Goal: Information Seeking & Learning: Learn about a topic

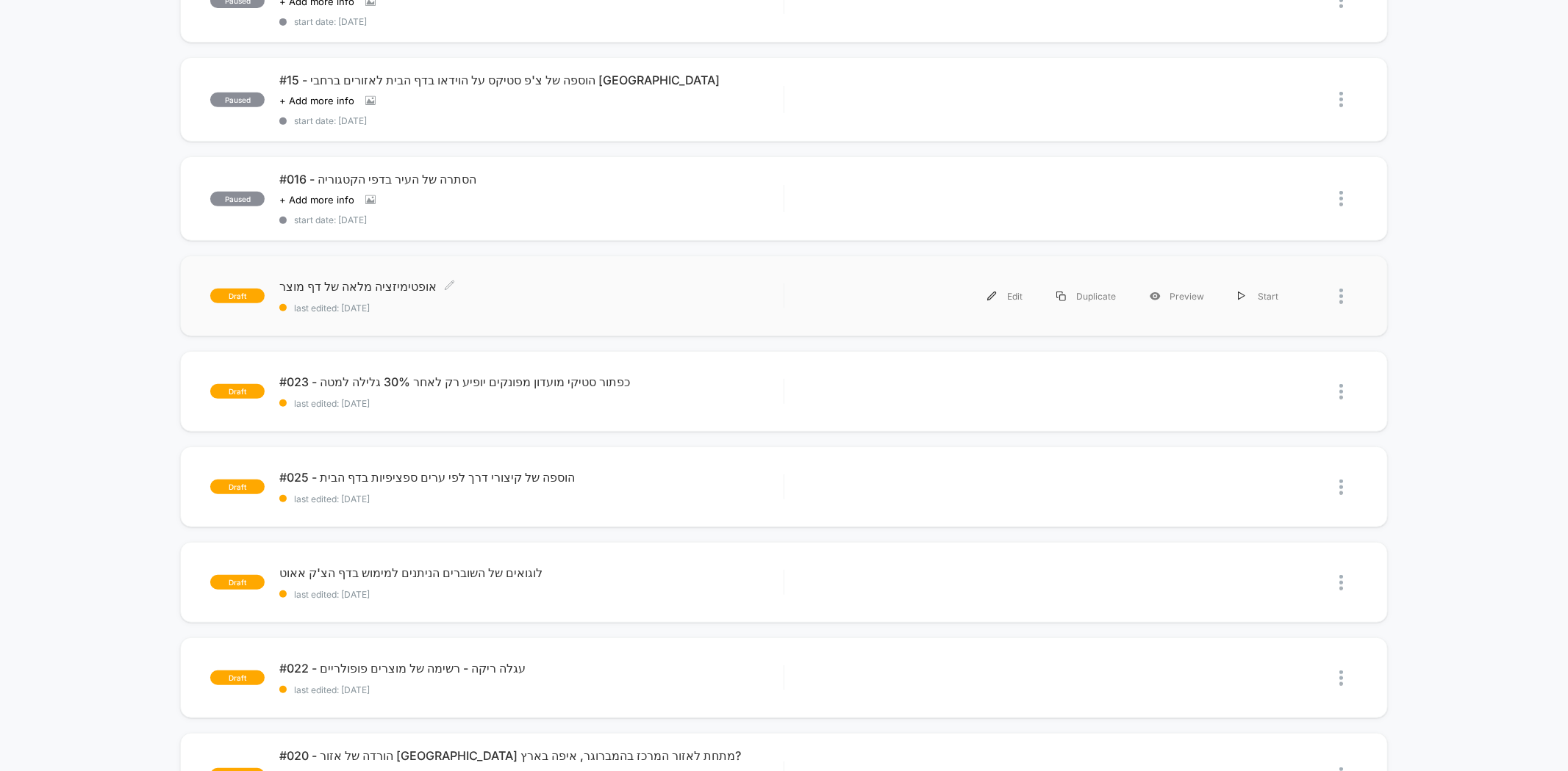
scroll to position [326, 0]
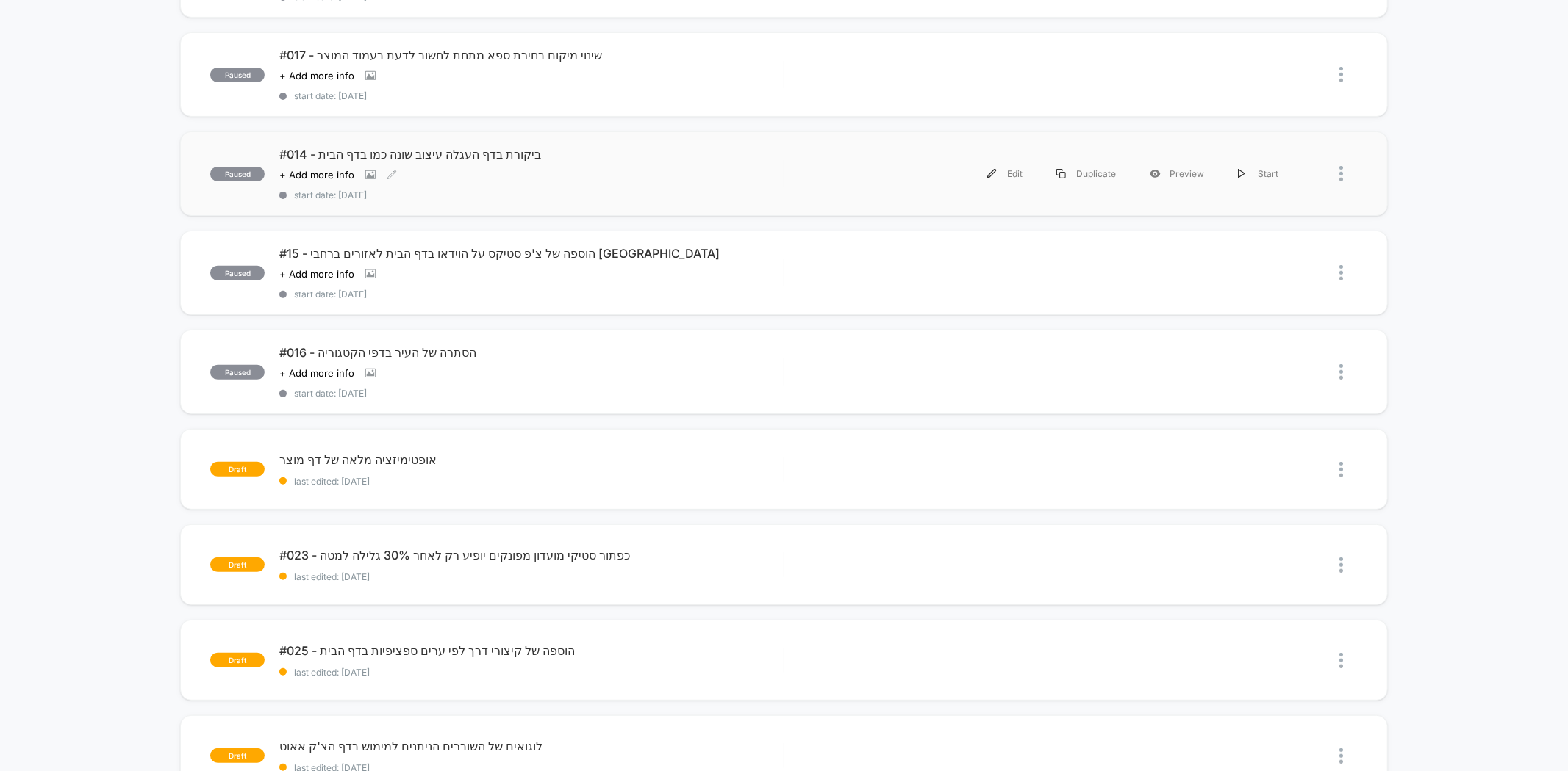
click at [503, 164] on div "#014 - ביקורת בדף העגלה עיצוב שונה כמו בדף הבית Click to view images Click to e…" at bounding box center [532, 174] width 504 height 54
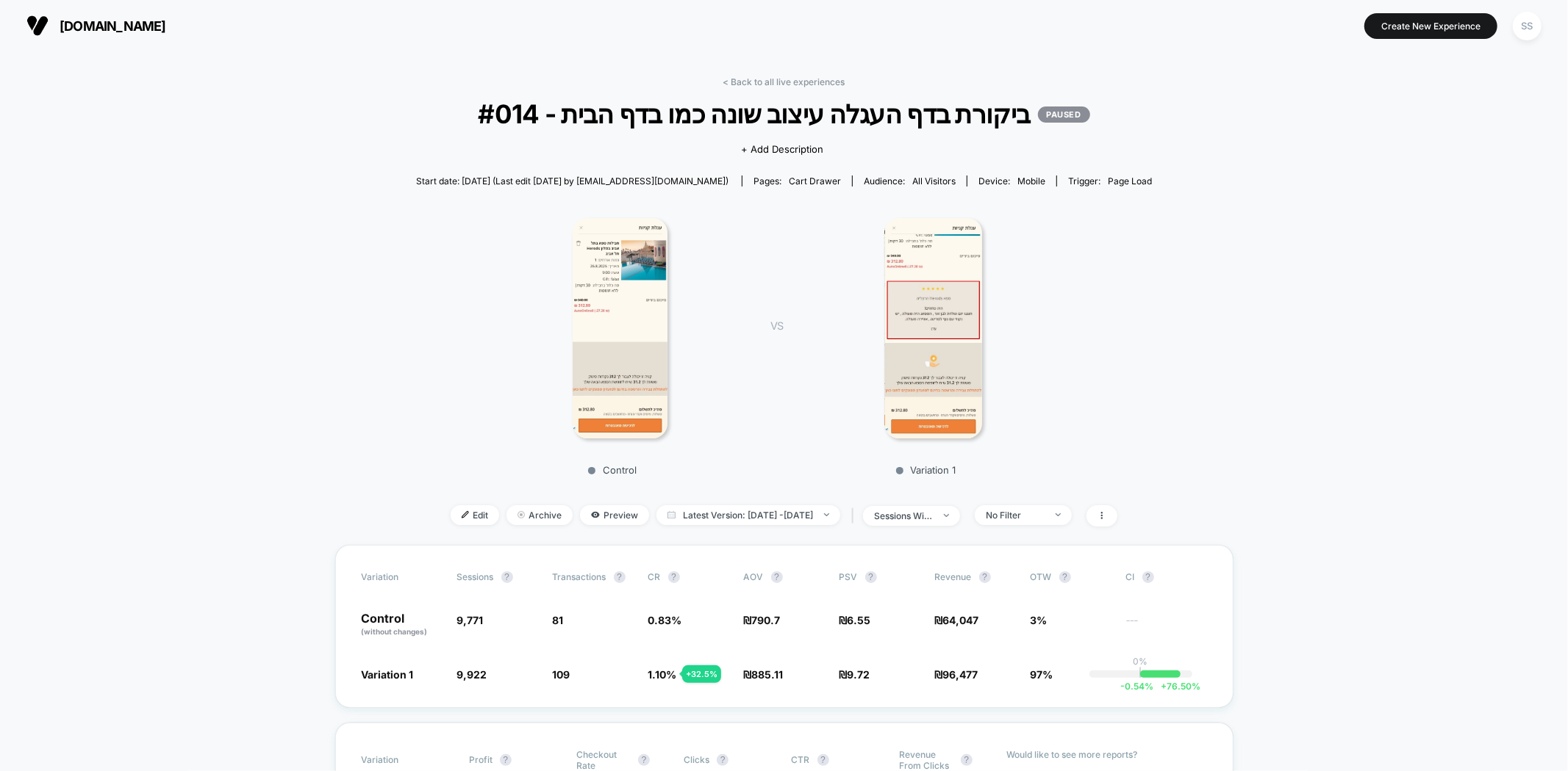
scroll to position [82, 0]
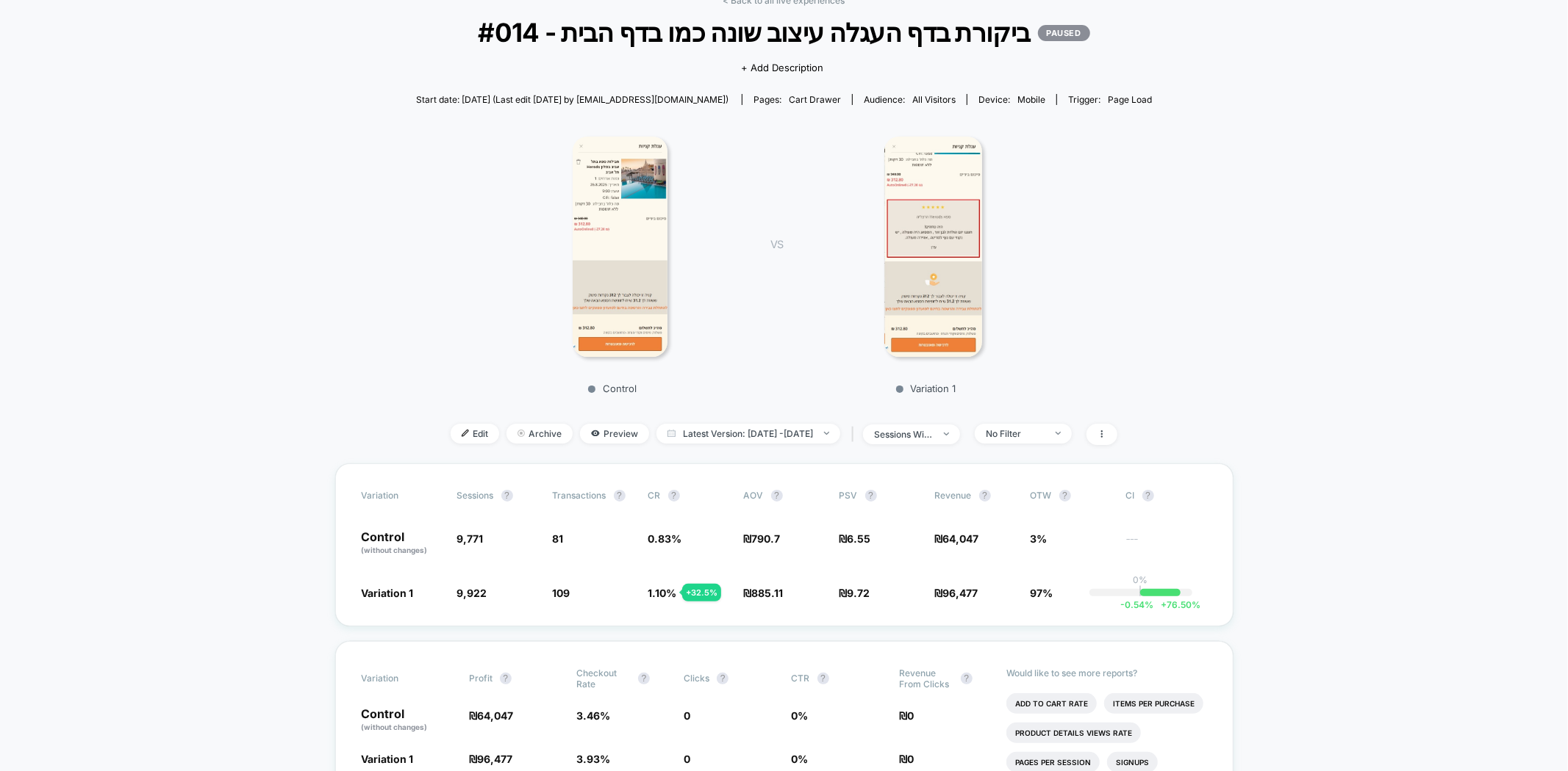
click at [639, 252] on img at bounding box center [620, 246] width 96 height 220
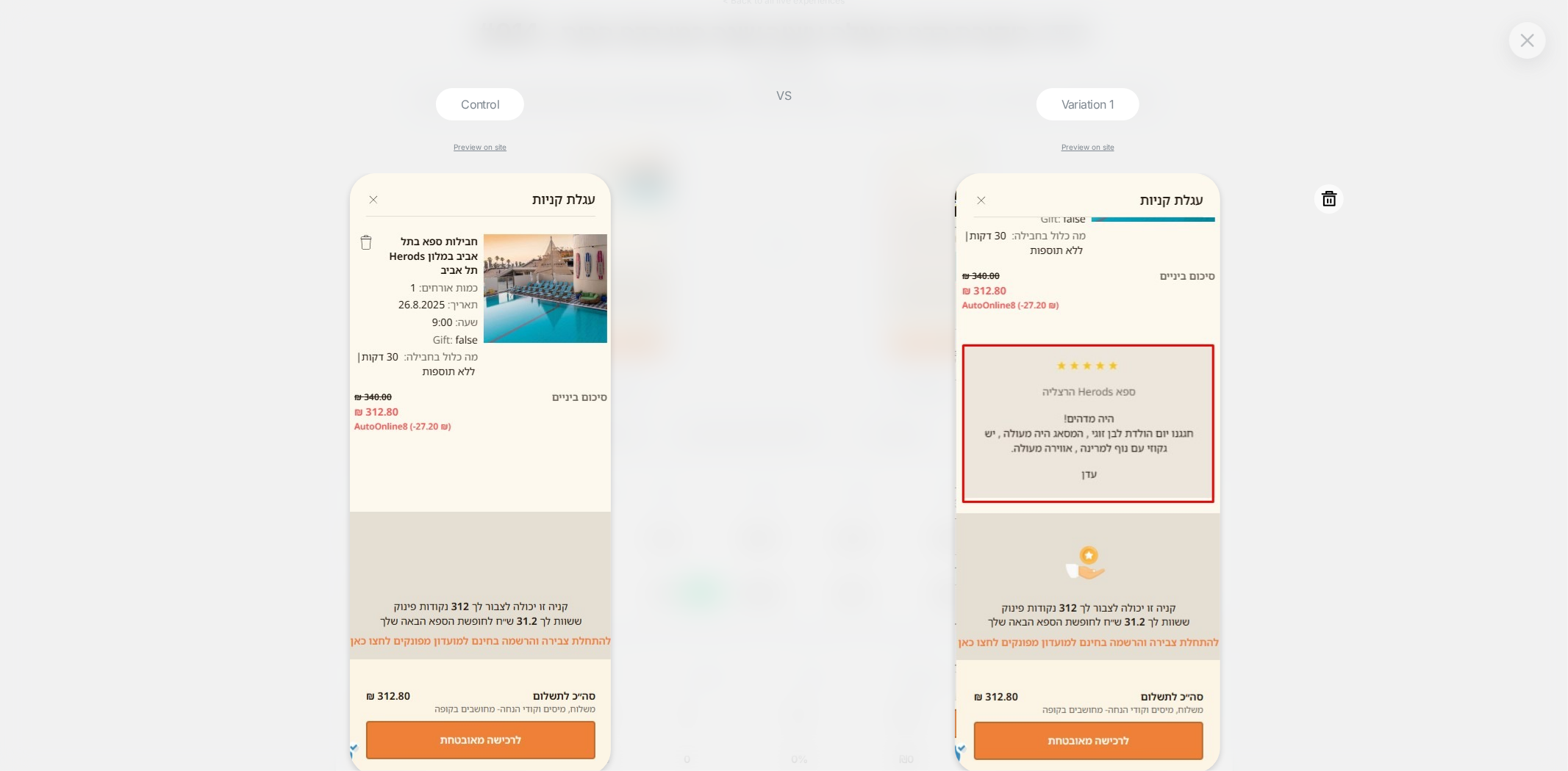
click at [1247, 354] on div at bounding box center [1087, 474] width 534 height 600
click at [1522, 41] on img at bounding box center [1527, 39] width 13 height 12
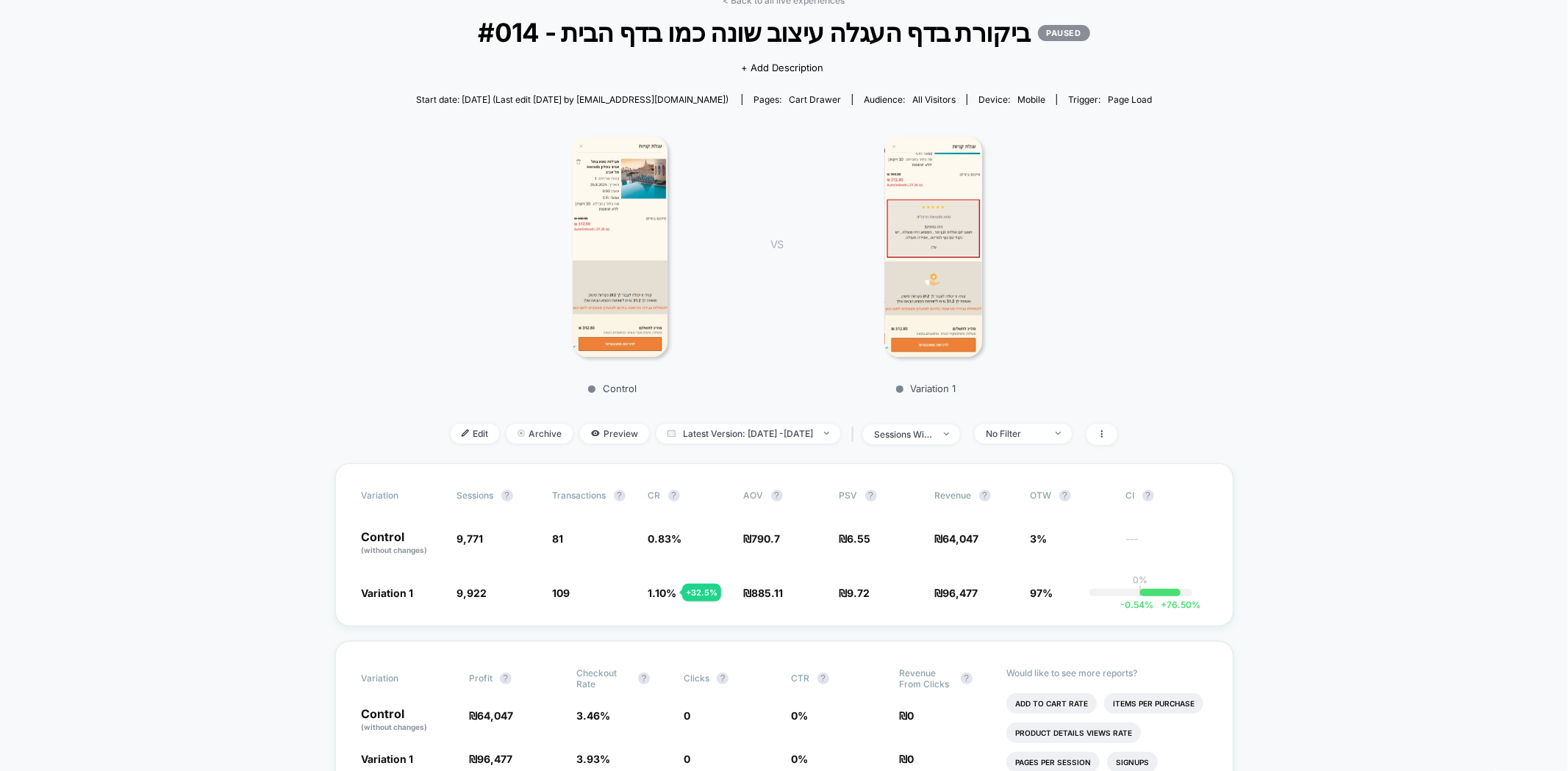
click at [937, 286] on img at bounding box center [932, 246] width 98 height 220
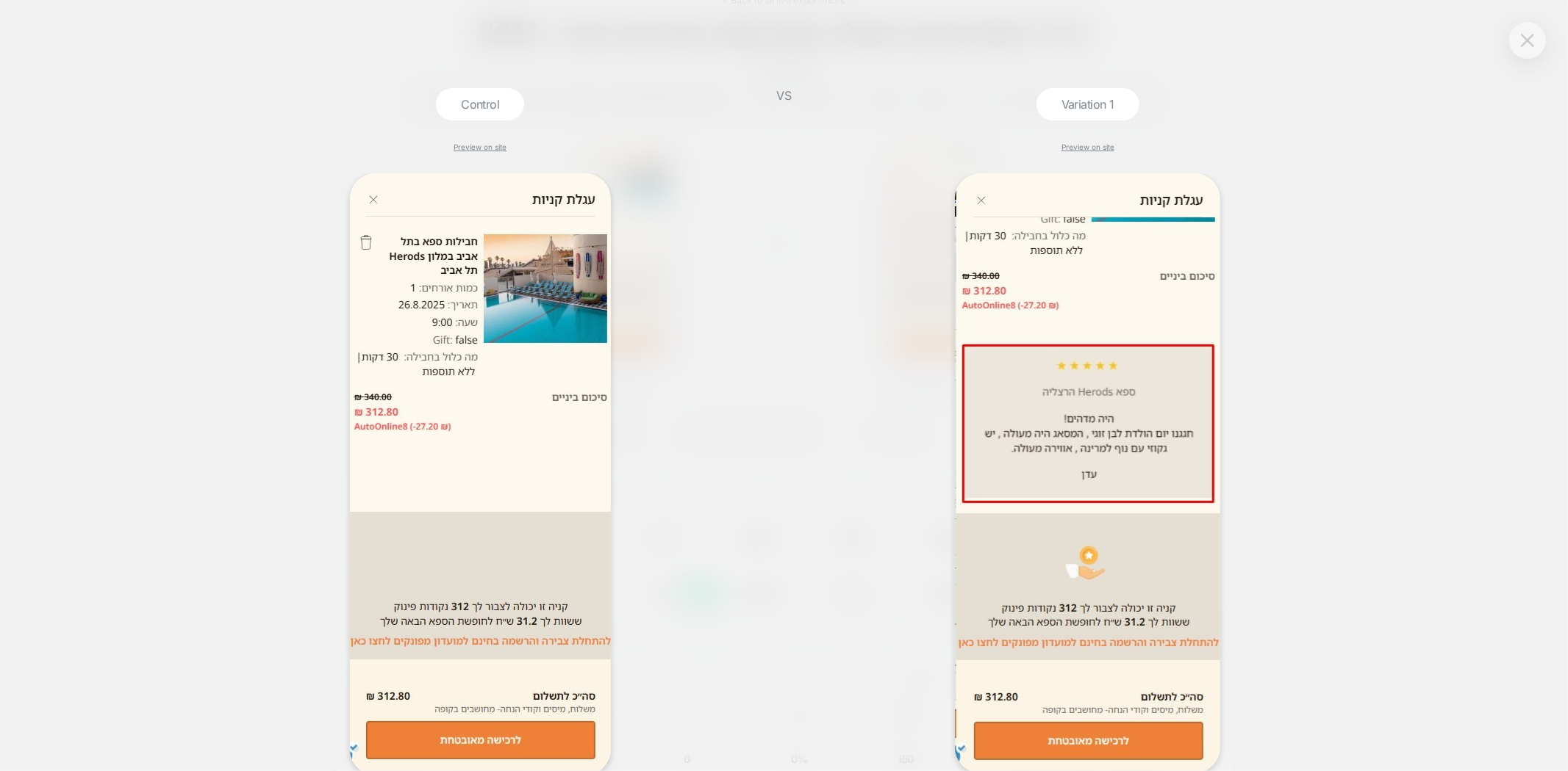
click at [1529, 31] on button at bounding box center [1528, 41] width 22 height 22
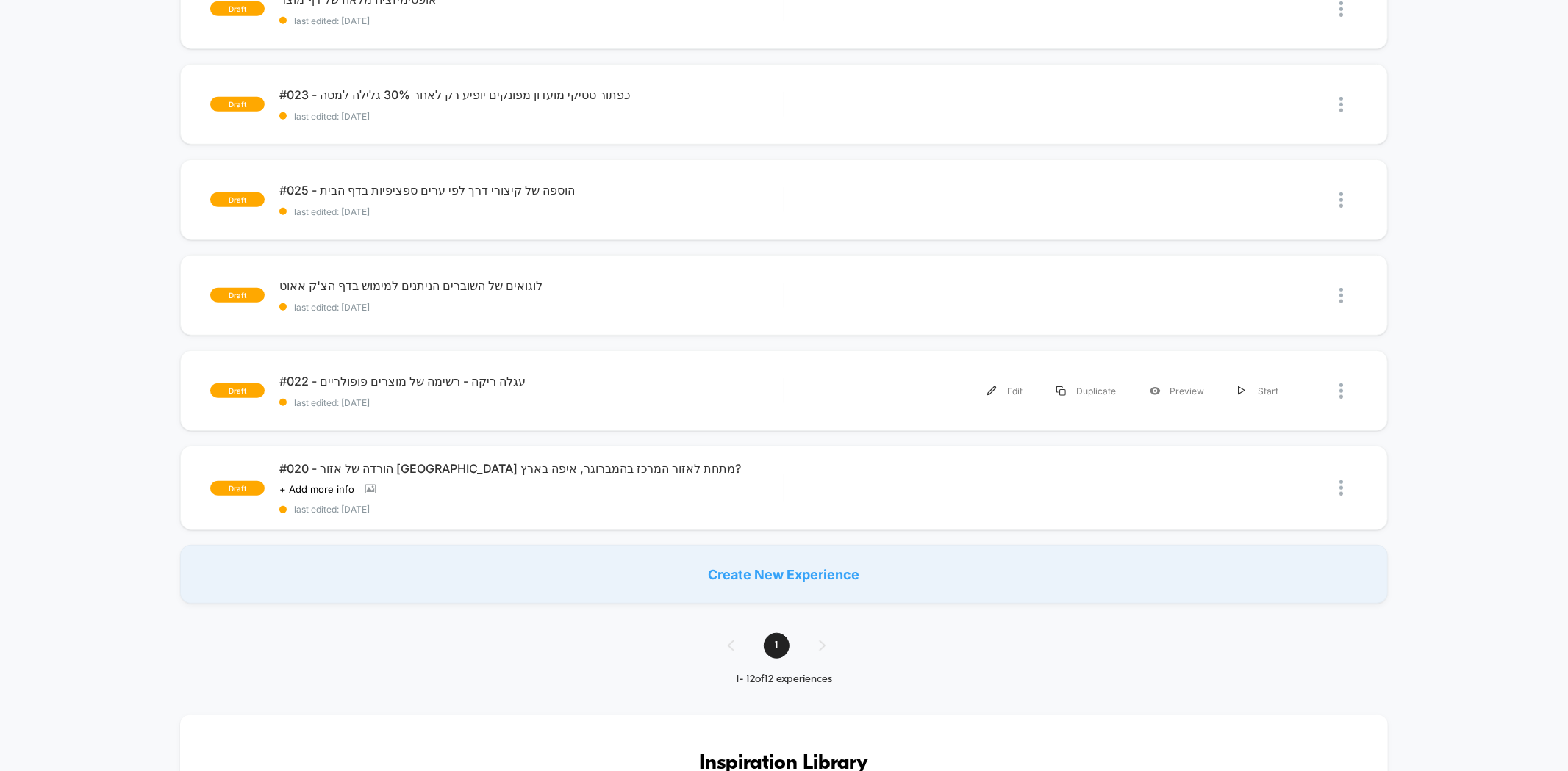
scroll to position [817, 0]
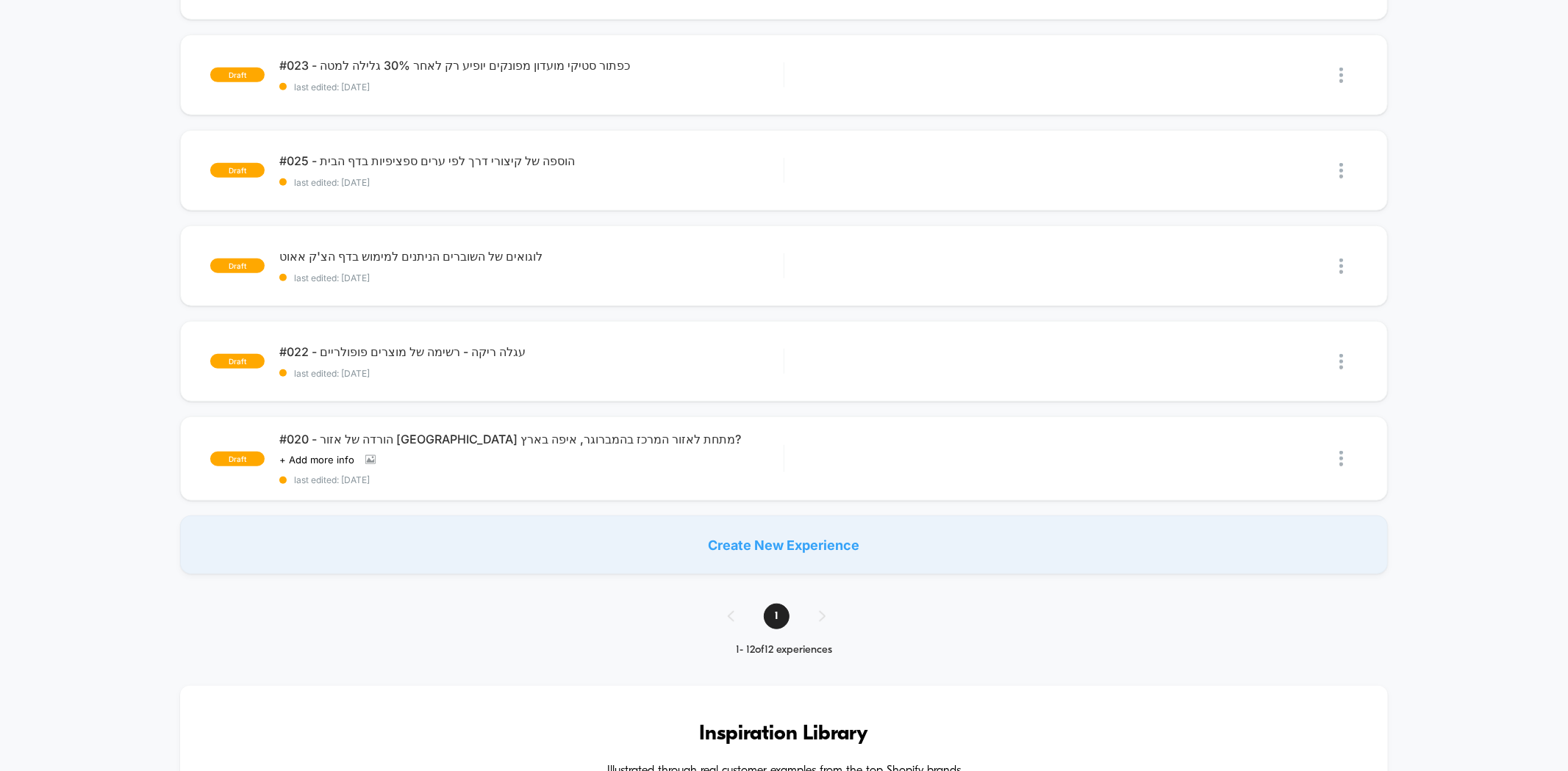
click at [634, 525] on div "Create New Experience" at bounding box center [784, 544] width 1207 height 59
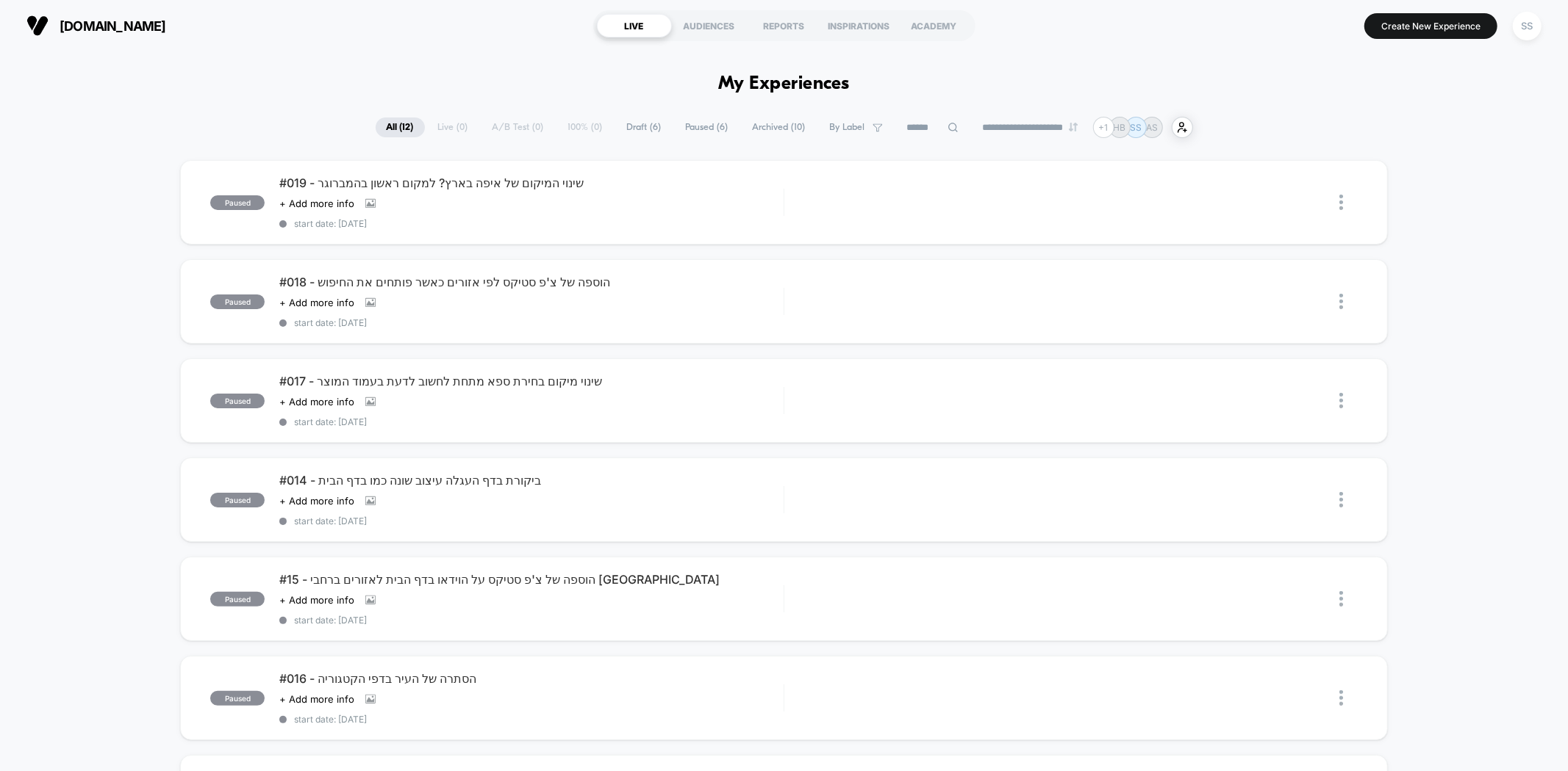
click at [784, 127] on span "Archived ( 10 )" at bounding box center [779, 127] width 75 height 20
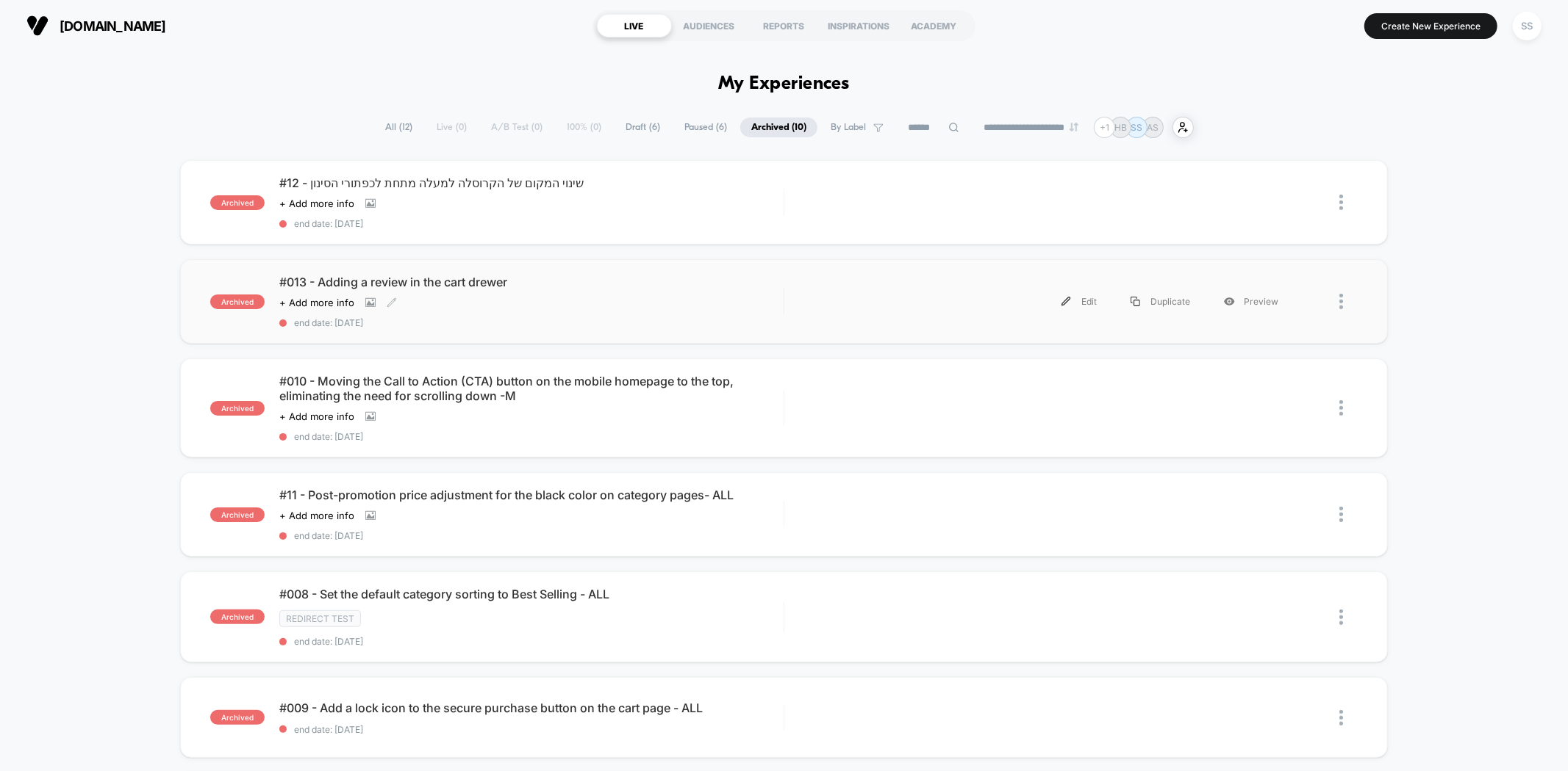
click at [489, 297] on div "Click to view images Click to edit experience details + Add more info" at bounding box center [456, 303] width 353 height 12
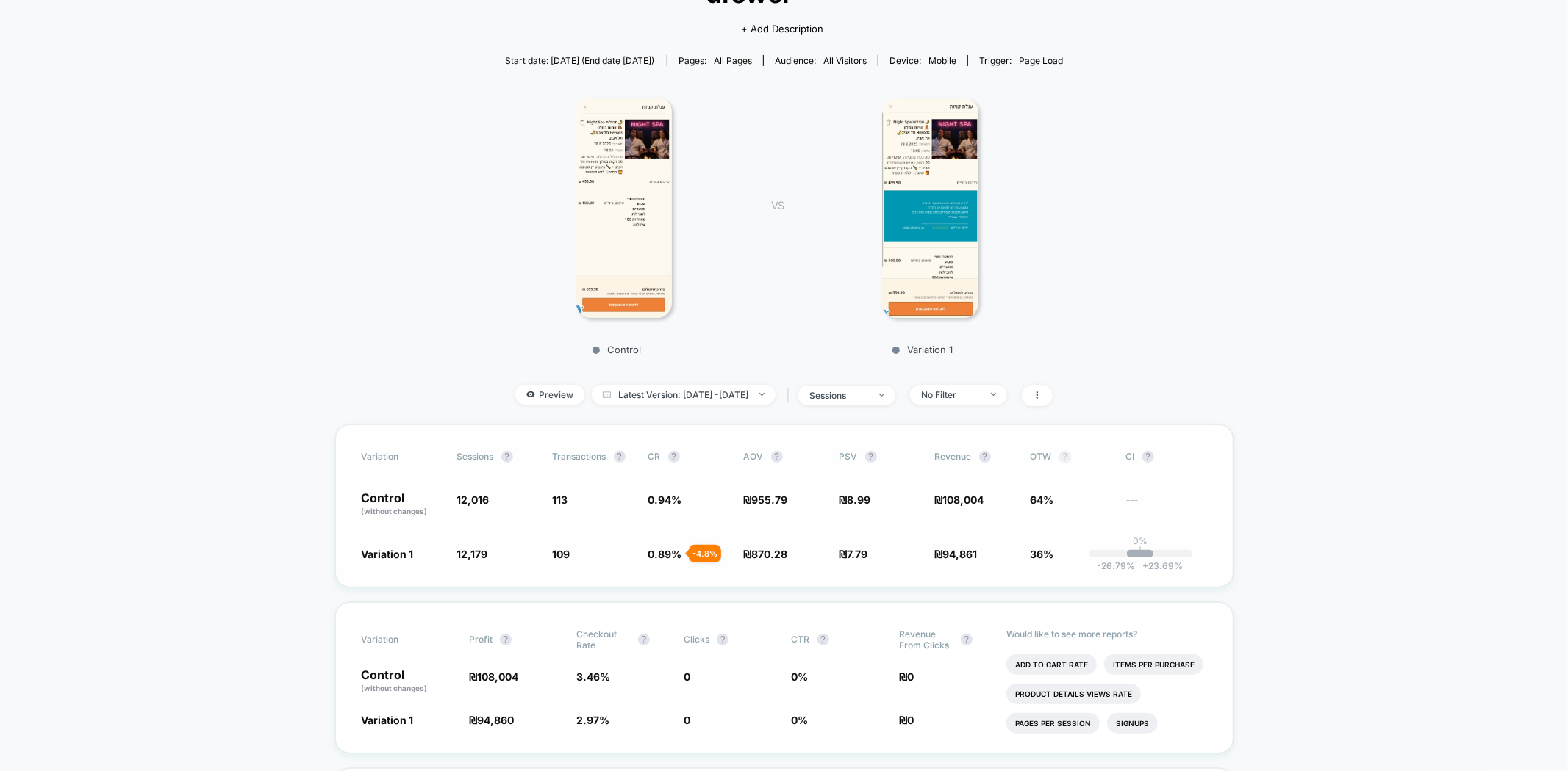
scroll to position [163, 0]
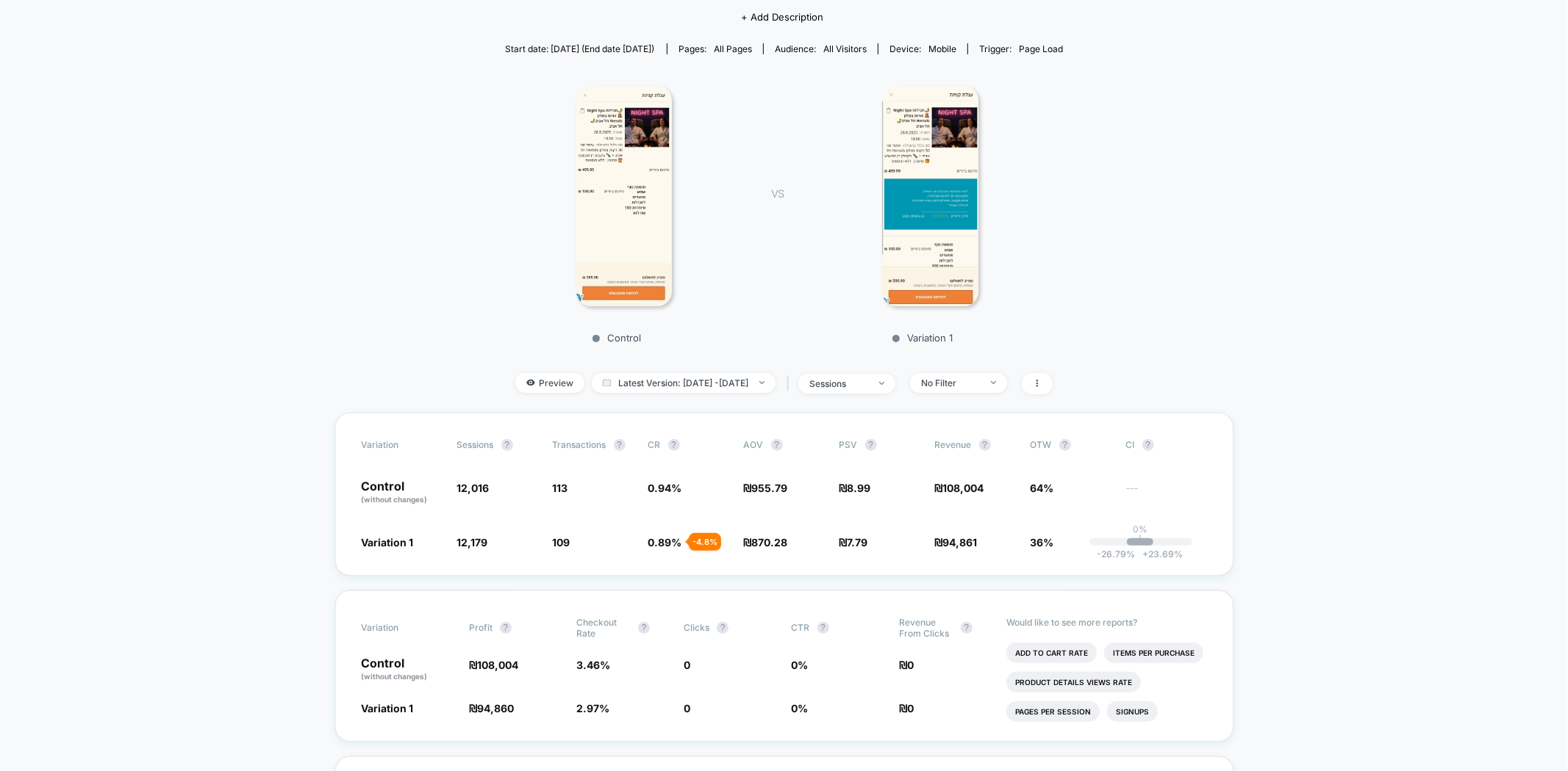
click at [920, 237] on img at bounding box center [930, 196] width 97 height 220
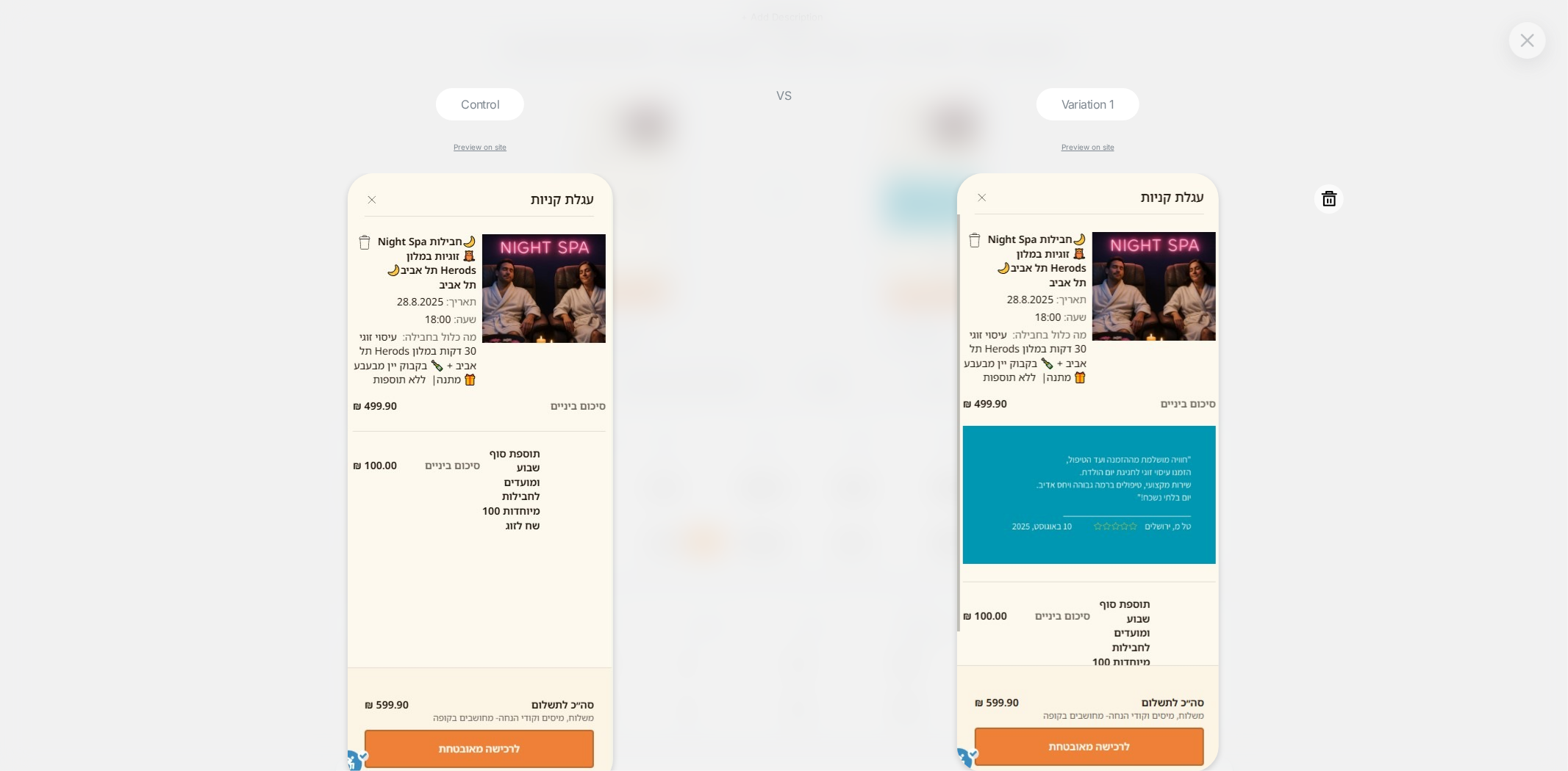
click at [1252, 417] on div at bounding box center [1087, 473] width 534 height 599
click at [1509, 33] on div at bounding box center [1528, 41] width 37 height 37
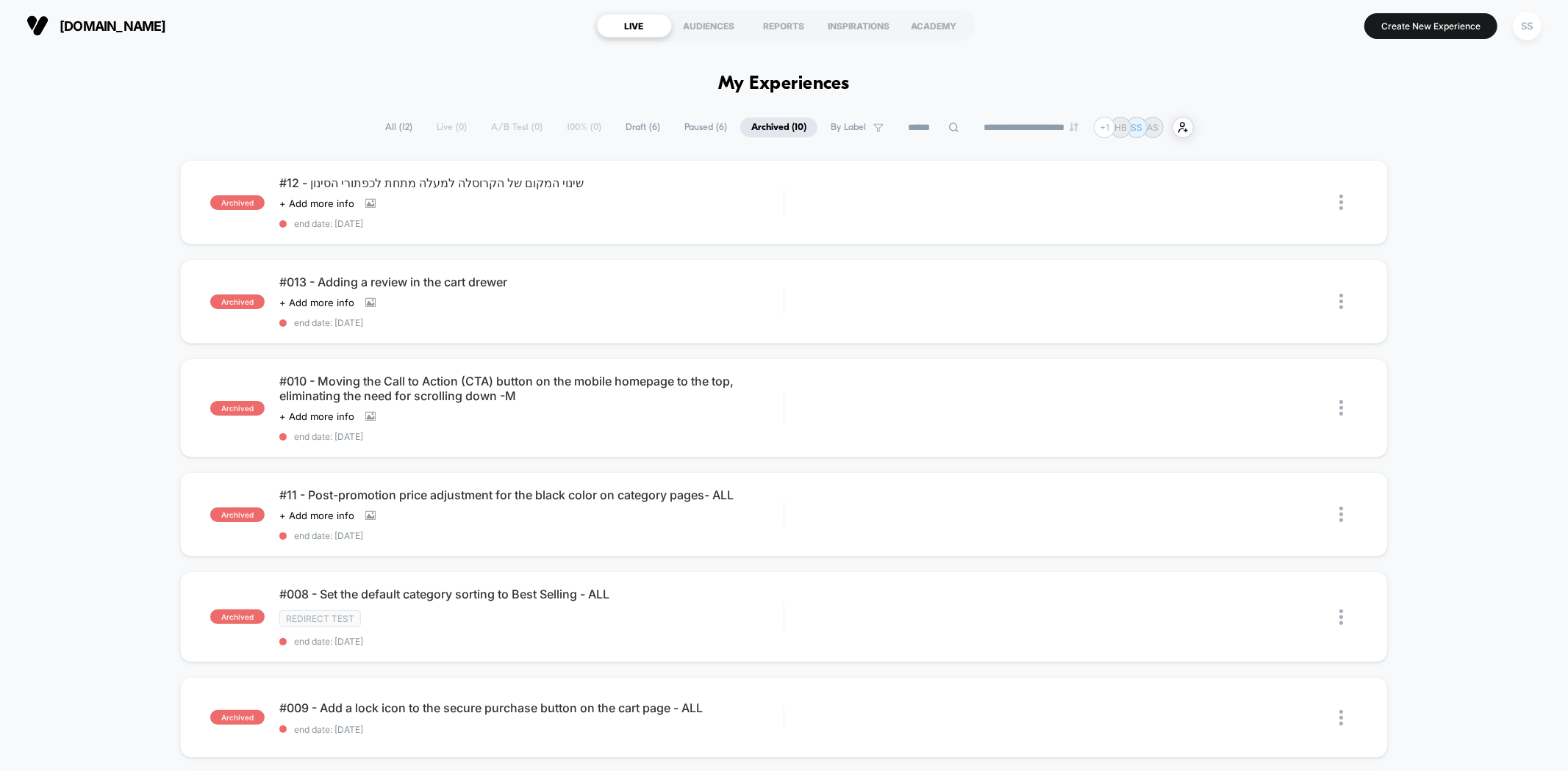
click at [393, 128] on span "All ( 12 )" at bounding box center [399, 127] width 49 height 20
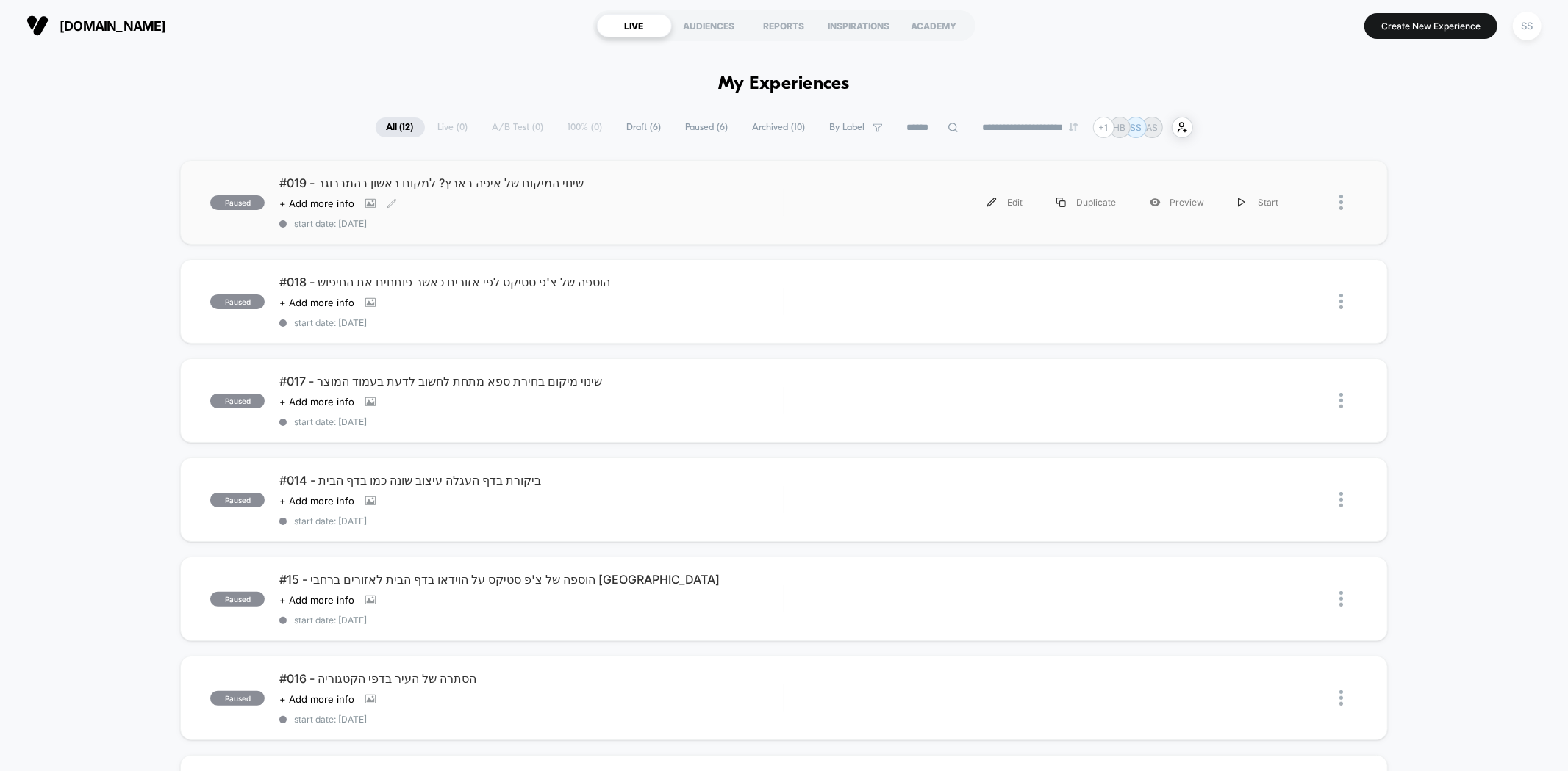
click at [460, 199] on div "Click to view images Click to edit experience details + Add more info" at bounding box center [456, 203] width 353 height 12
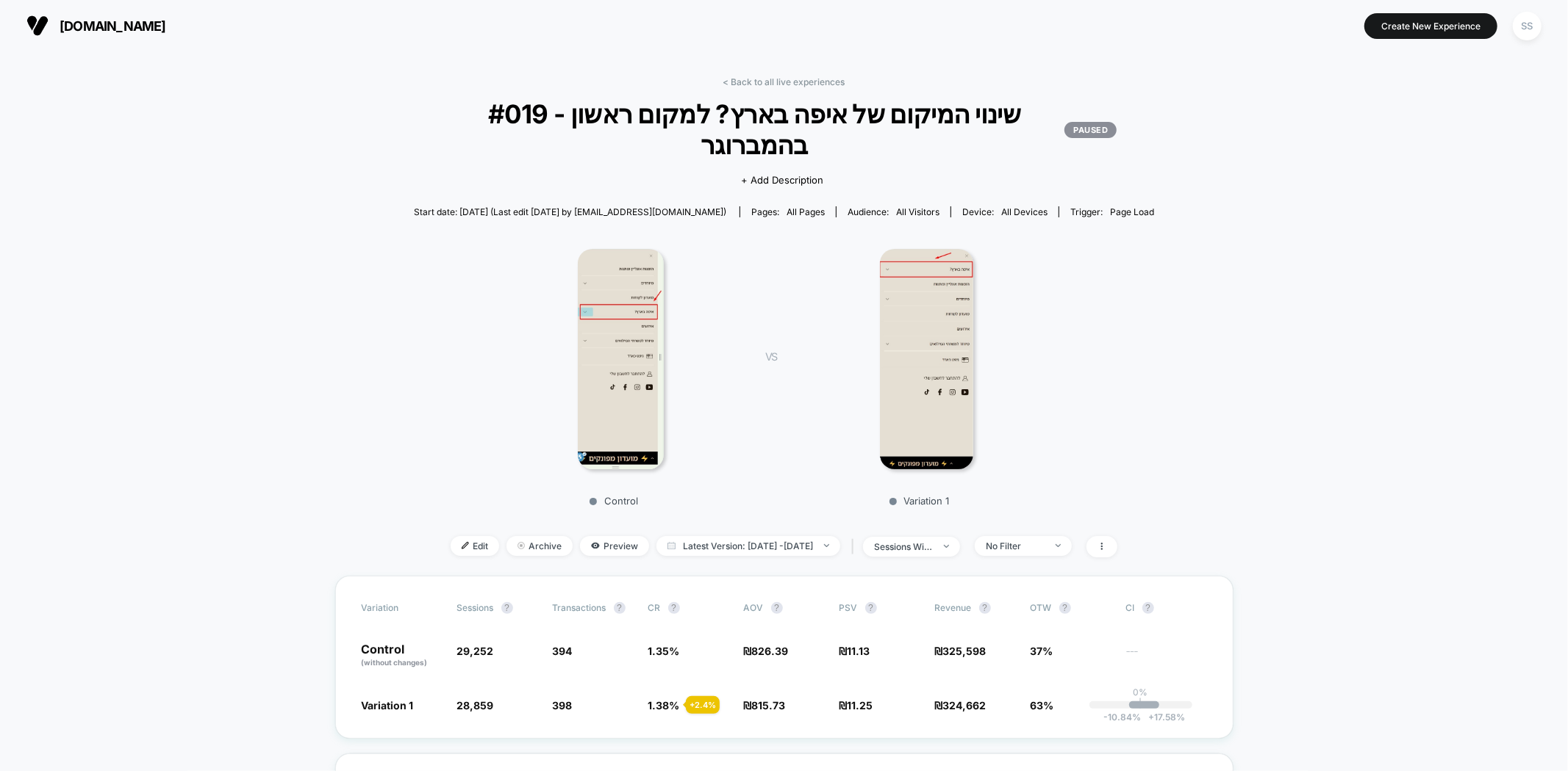
click at [801, 319] on div at bounding box center [927, 359] width 255 height 220
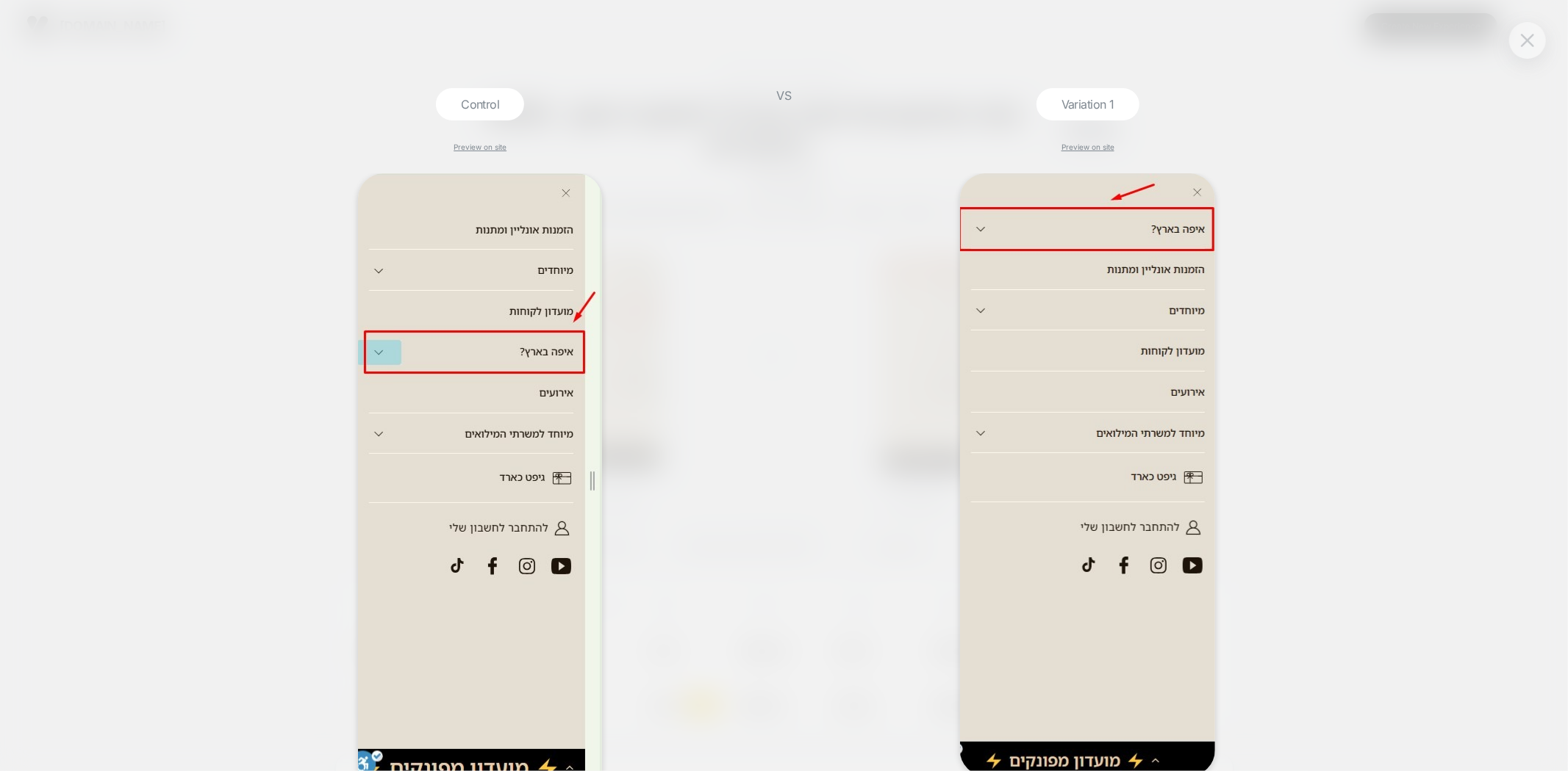
click at [1531, 37] on img at bounding box center [1527, 39] width 13 height 12
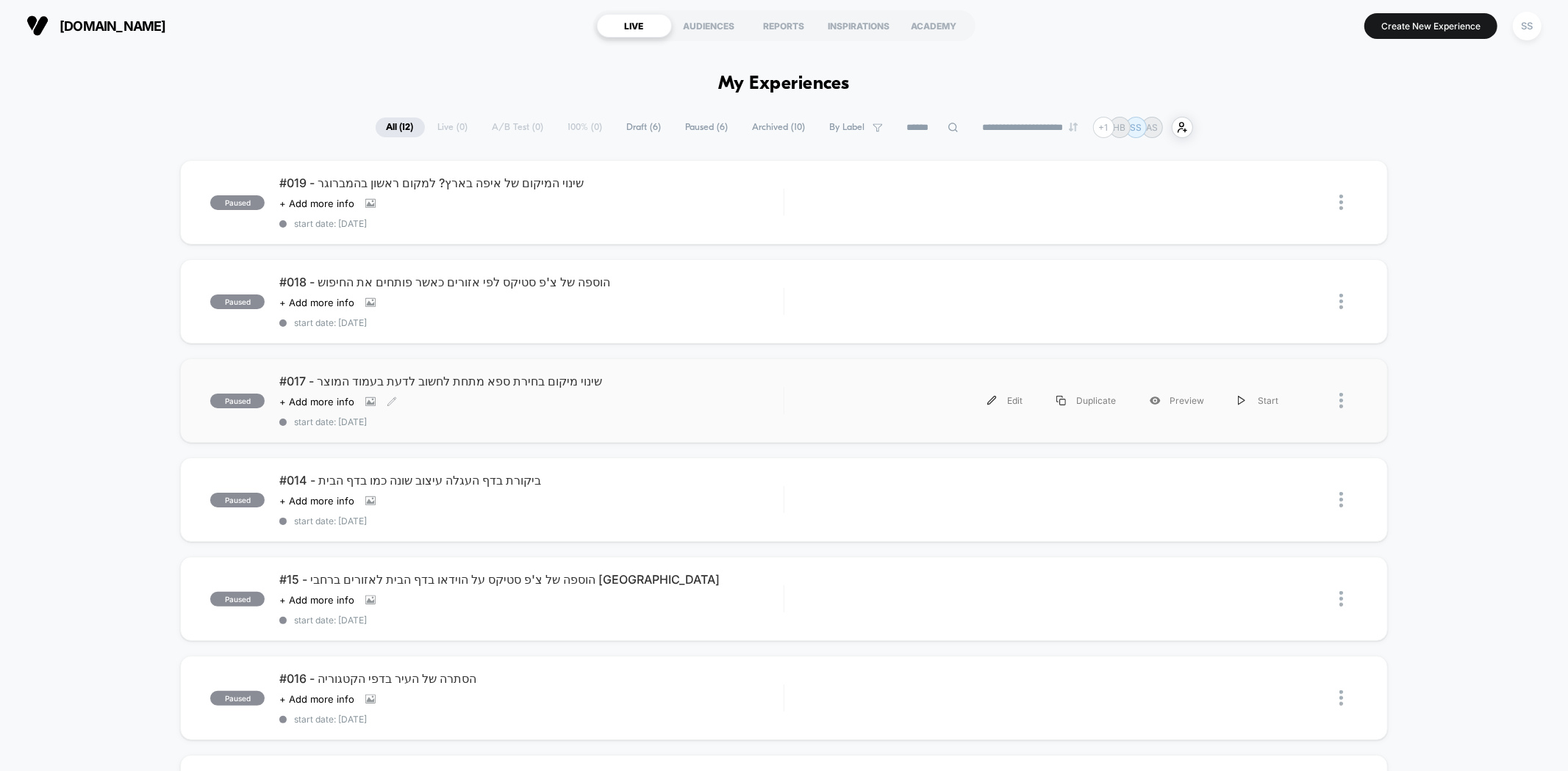
click at [528, 388] on div "#017 - שינוי מיקום בחירת ספא מתחת לחשוב לדעת בעמוד המוצר Click to view images C…" at bounding box center [532, 401] width 504 height 54
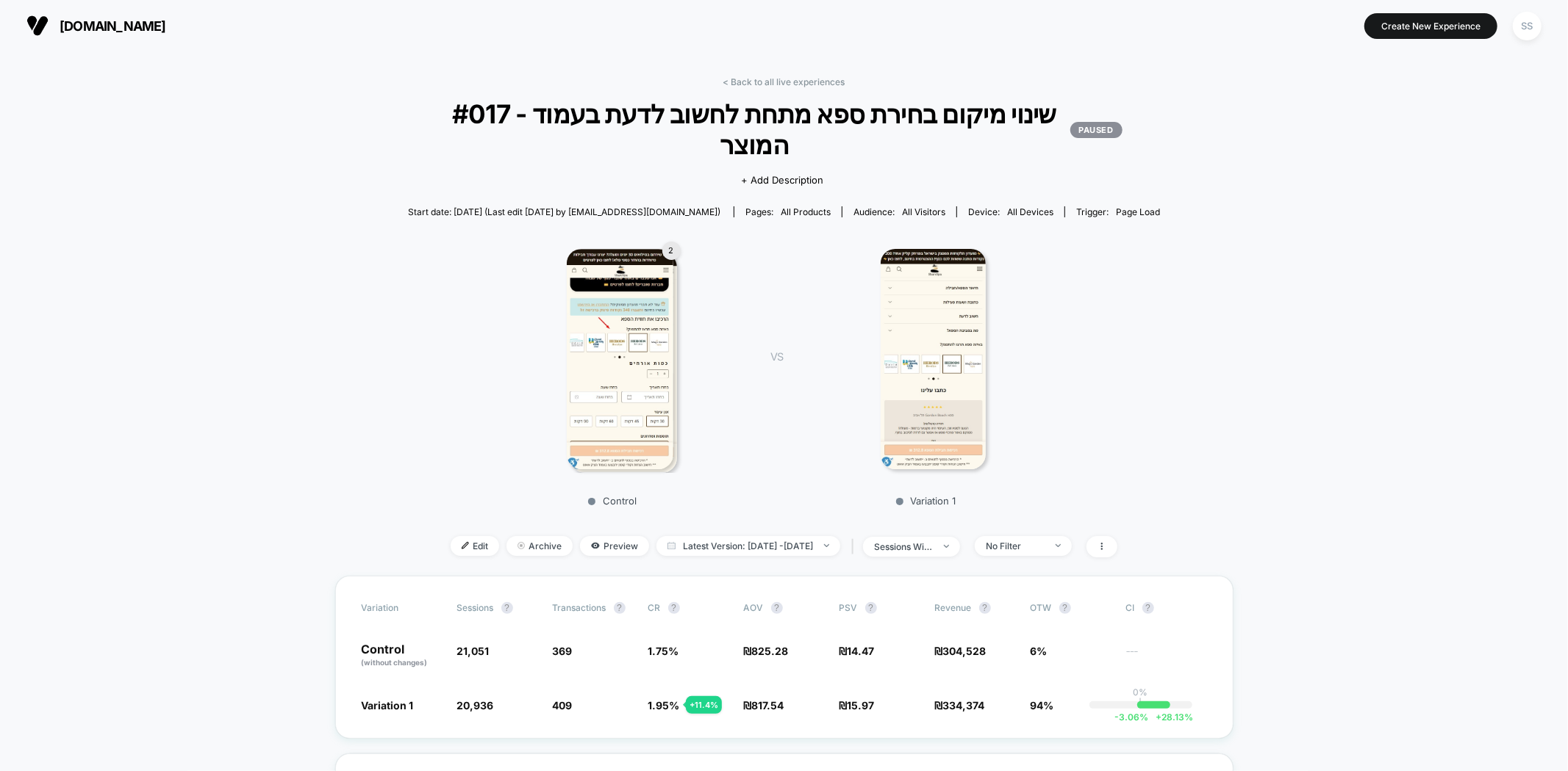
click at [647, 348] on img at bounding box center [620, 359] width 106 height 220
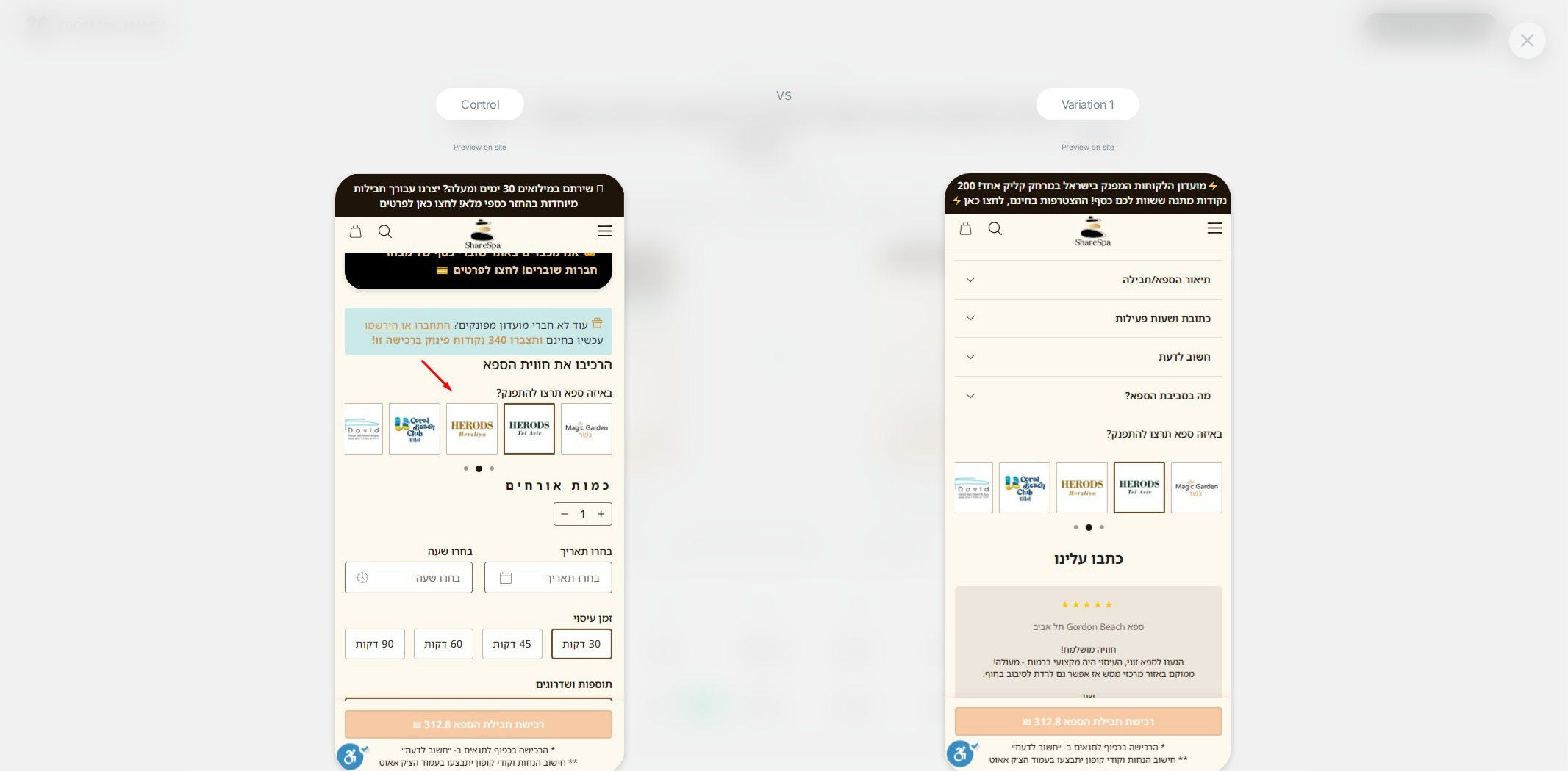
click at [1521, 39] on img at bounding box center [1527, 39] width 13 height 12
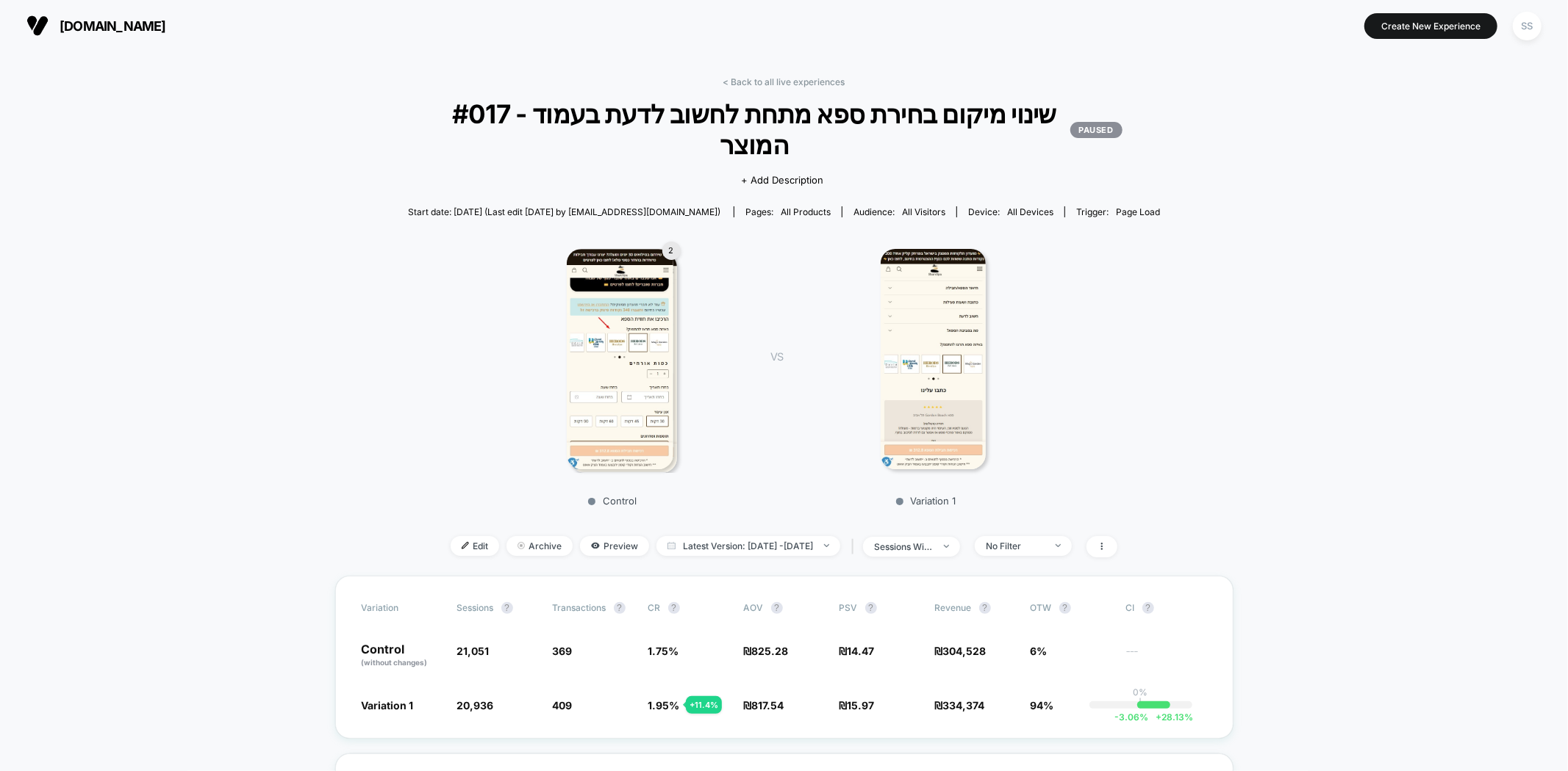
click at [648, 366] on img at bounding box center [620, 359] width 106 height 220
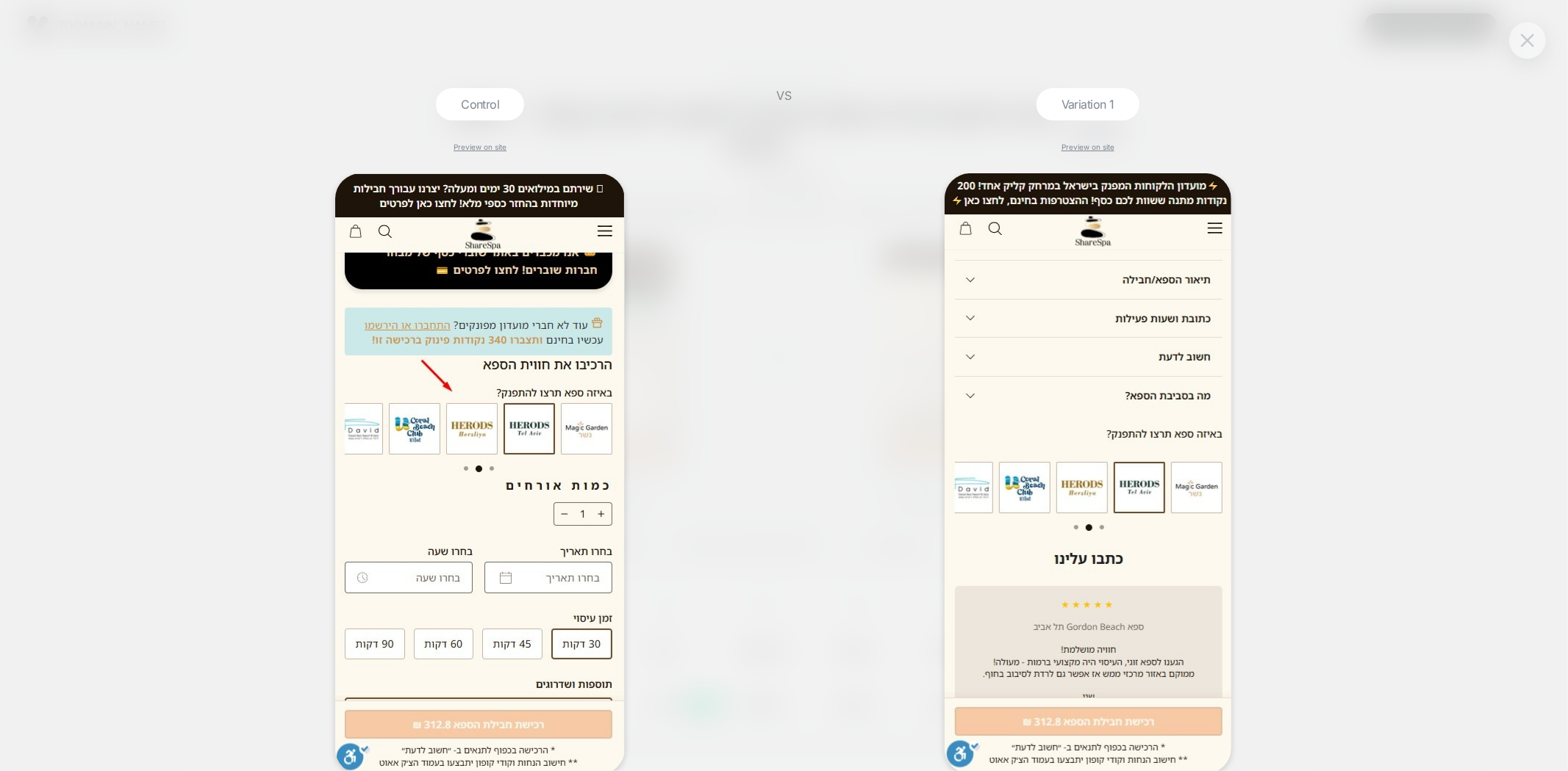
click at [1523, 33] on button at bounding box center [1528, 41] width 22 height 22
